Goal: Transaction & Acquisition: Purchase product/service

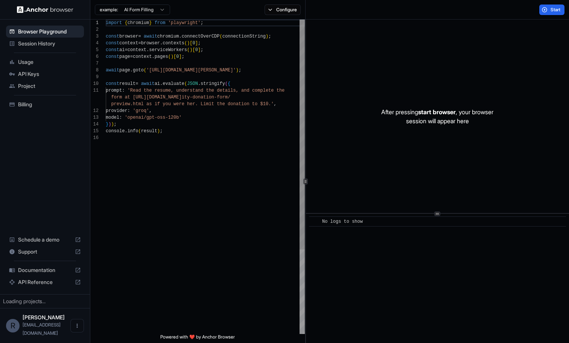
scroll to position [68, 0]
click at [45, 63] on span "Usage" at bounding box center [49, 62] width 63 height 8
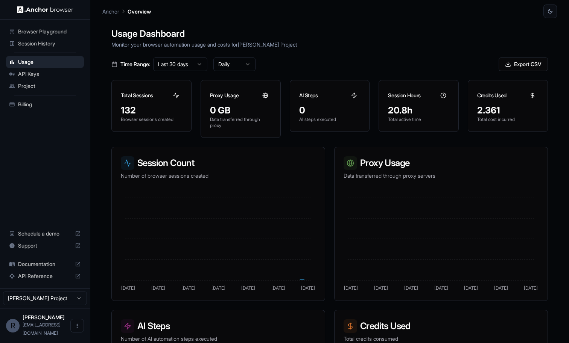
click at [32, 108] on div "Billing" at bounding box center [45, 105] width 78 height 12
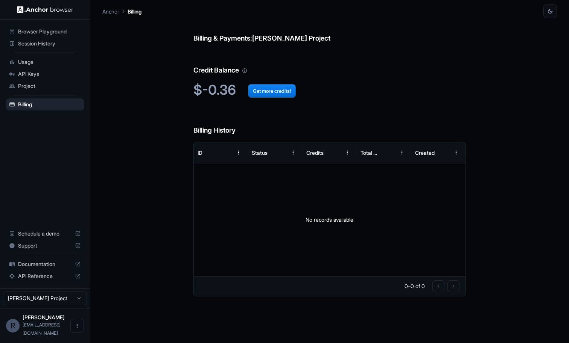
click at [36, 85] on span "Project" at bounding box center [49, 86] width 63 height 8
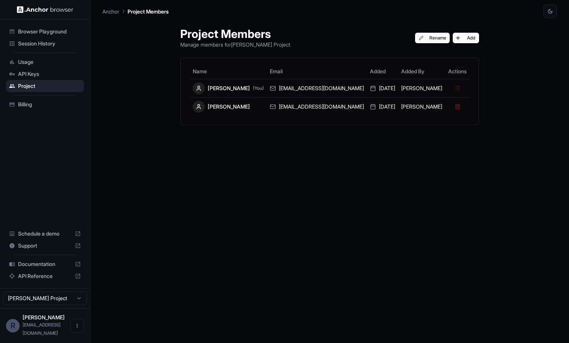
click at [42, 68] on div "API Keys" at bounding box center [45, 74] width 78 height 12
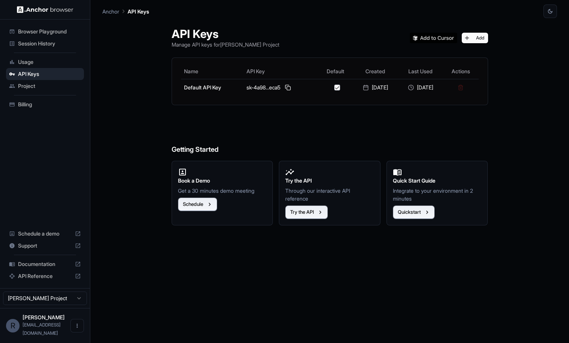
click at [41, 63] on span "Usage" at bounding box center [49, 62] width 63 height 8
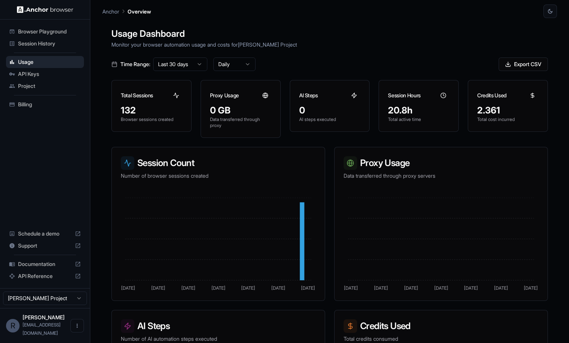
click at [35, 105] on span "Billing" at bounding box center [49, 105] width 63 height 8
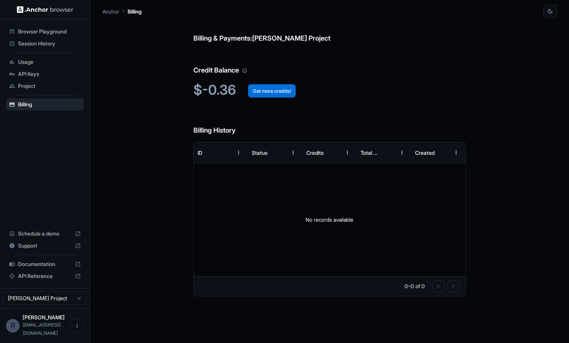
click at [266, 90] on button "Get more credits!" at bounding box center [272, 91] width 48 height 14
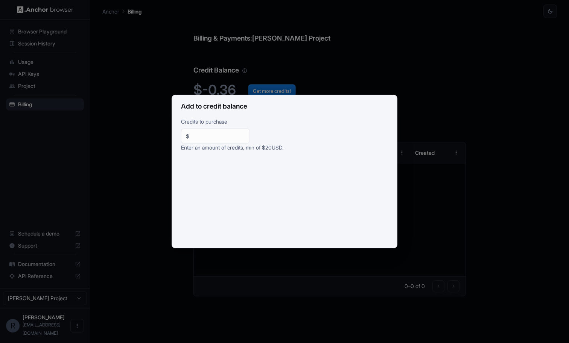
click at [335, 77] on div "Add to credit balance Credits to purchase $ ** ​ Enter an amount of credits, mi…" at bounding box center [284, 171] width 569 height 343
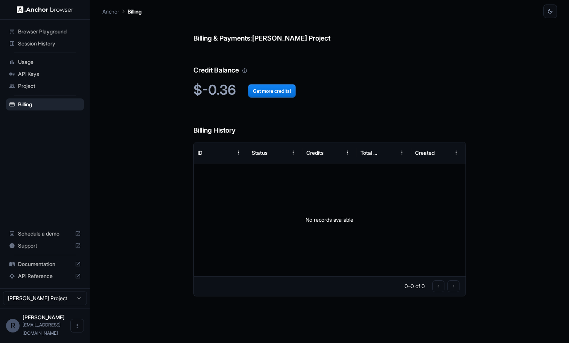
click at [70, 304] on html "Browser Playground Session History Usage API Keys Project Billing Schedule a de…" at bounding box center [284, 171] width 569 height 343
click at [41, 194] on html "Browser Playground Session History Usage API Keys Project Billing Schedule a de…" at bounding box center [284, 171] width 569 height 343
click at [37, 268] on span "Documentation" at bounding box center [45, 265] width 54 height 8
click at [74, 333] on button "Open menu" at bounding box center [77, 326] width 14 height 14
click at [63, 211] on div at bounding box center [284, 171] width 569 height 343
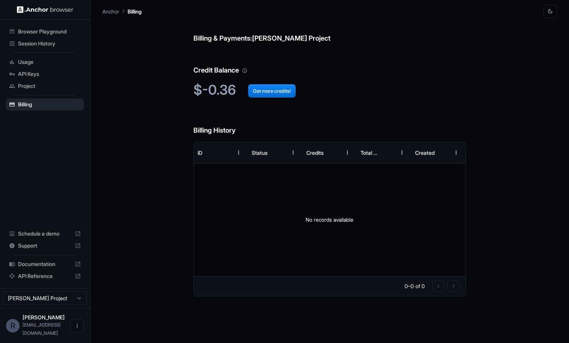
click at [549, 12] on icon "button" at bounding box center [550, 11] width 6 height 6
click at [542, 42] on li "Light" at bounding box center [541, 41] width 24 height 12
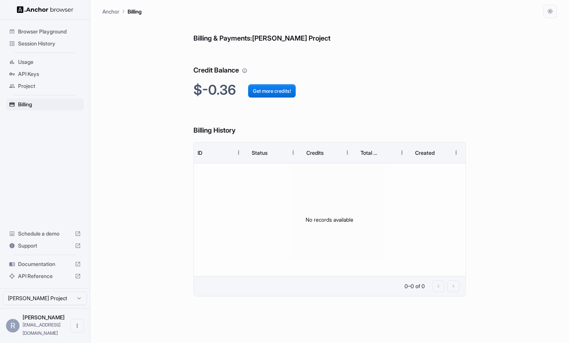
click at [157, 105] on div "Billing & Payments: Robert Farlow Project Credit Balance $-0.36 Get more credit…" at bounding box center [329, 180] width 454 height 325
click at [54, 44] on span "Session History" at bounding box center [49, 44] width 63 height 8
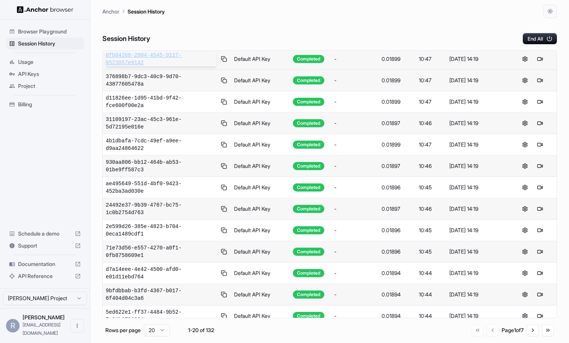
scroll to position [26, 0]
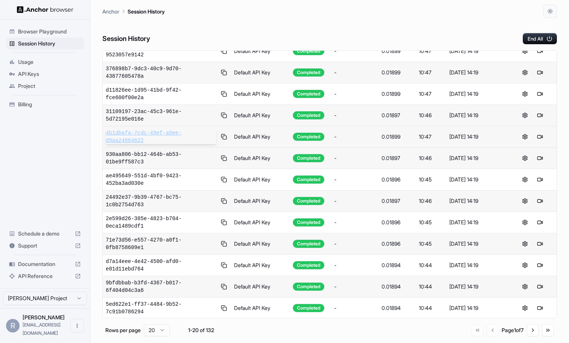
click at [156, 132] on span "4b1dbafa-7cdc-49ef-a9ee-d9aa24864622" at bounding box center [161, 136] width 111 height 15
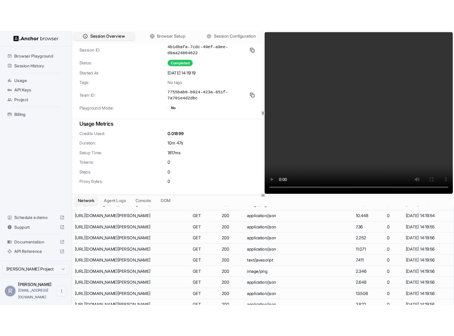
scroll to position [256, 0]
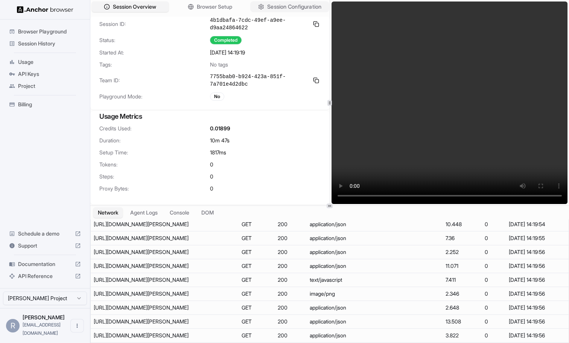
click at [287, 5] on span "Session Configuration" at bounding box center [294, 7] width 54 height 8
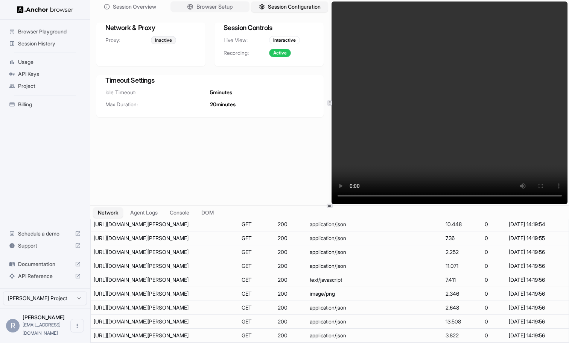
click at [214, 3] on span "Browser Setup" at bounding box center [214, 7] width 36 height 8
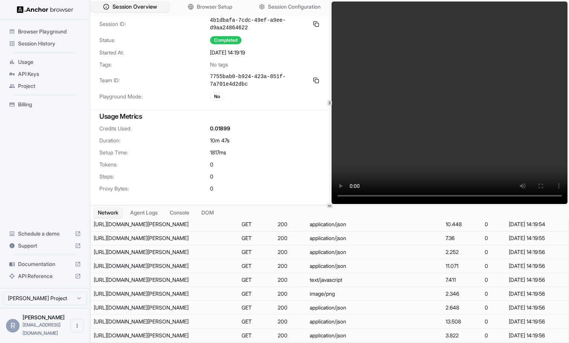
click at [109, 3] on button "Session Overview" at bounding box center [130, 7] width 79 height 11
click at [50, 138] on div "Browser Playground Session History Usage API Keys Project Billing Schedule a de…" at bounding box center [45, 154] width 90 height 269
click at [38, 73] on span "API Keys" at bounding box center [49, 74] width 63 height 8
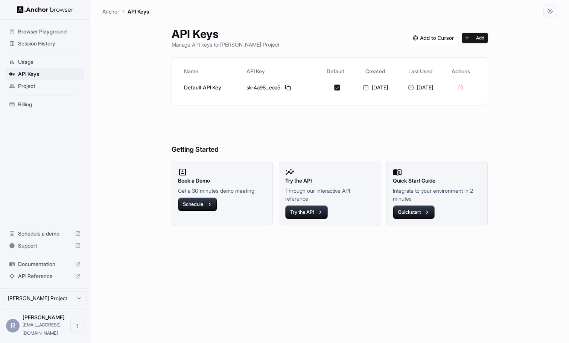
click at [33, 88] on span "Project" at bounding box center [49, 86] width 63 height 8
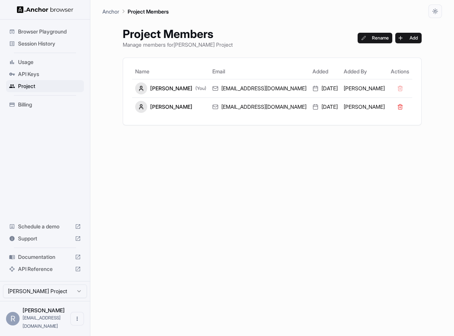
click at [40, 102] on span "Billing" at bounding box center [49, 105] width 63 height 8
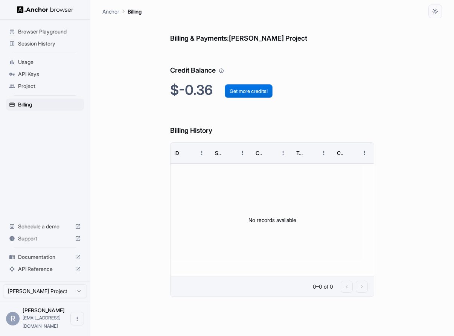
click at [252, 91] on button "Get more credits!" at bounding box center [249, 91] width 48 height 14
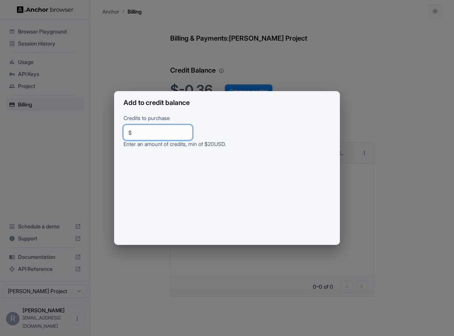
drag, startPoint x: 148, startPoint y: 132, endPoint x: 134, endPoint y: 132, distance: 14.7
click at [134, 132] on div "$ ** ​" at bounding box center [157, 132] width 69 height 15
type input "***"
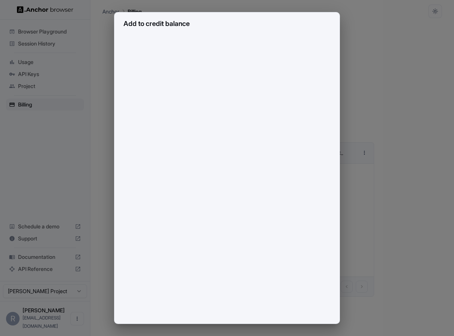
scroll to position [120, 0]
click at [60, 165] on div "Add to credit balance Credits to purchase $ *** ​ Enter an amount of credits, m…" at bounding box center [227, 168] width 454 height 336
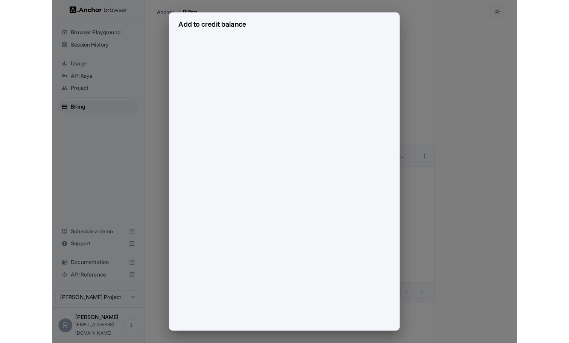
scroll to position [0, 0]
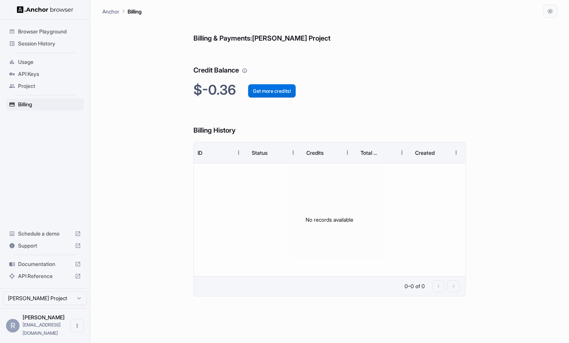
click at [284, 91] on button "Get more credits!" at bounding box center [272, 91] width 48 height 14
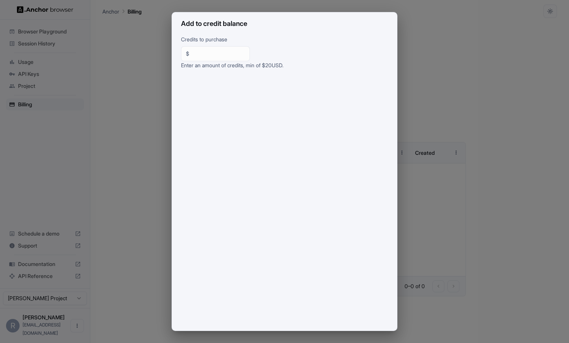
click at [211, 56] on input "**" at bounding box center [218, 54] width 53 height 8
type input "***"
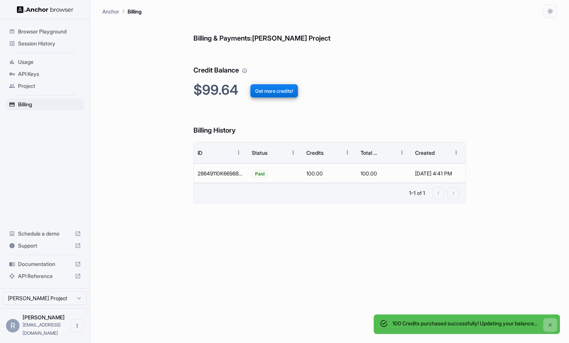
click at [280, 236] on div "Billing & Payments: [PERSON_NAME] Project Credit Balance $99.64 Get more credit…" at bounding box center [329, 180] width 273 height 325
